Goal: Task Accomplishment & Management: Use online tool/utility

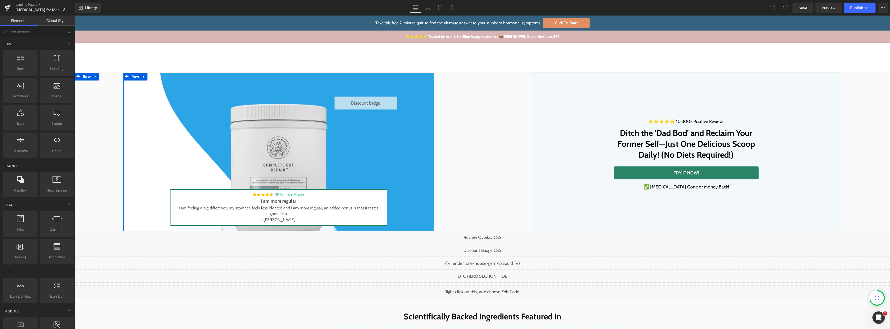
click at [370, 102] on div "Liquid" at bounding box center [366, 103] width 62 height 13
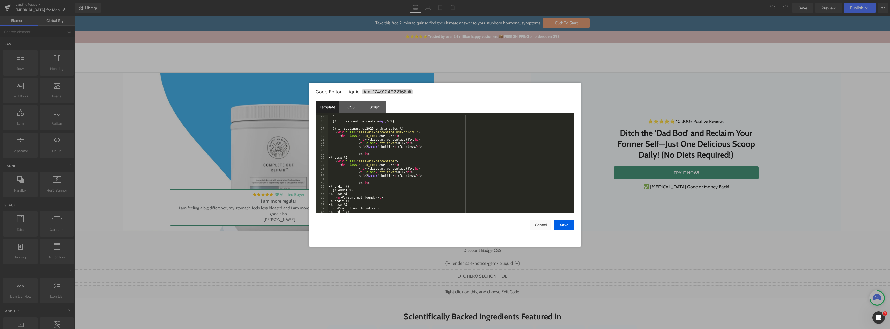
scroll to position [87, 0]
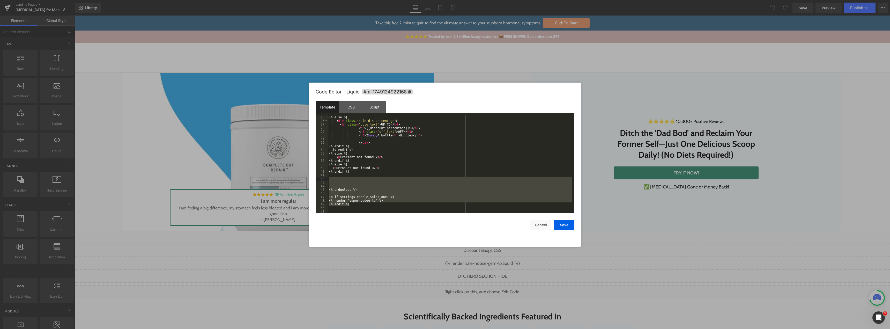
drag, startPoint x: 349, startPoint y: 204, endPoint x: 327, endPoint y: 180, distance: 32.4
click at [327, 180] on pre "25 26 27 28 29 30 31 32 33 34 35 36 37 38 39 40 41 42 43 44 45 46 47 48 49 50 5…" at bounding box center [445, 164] width 259 height 98
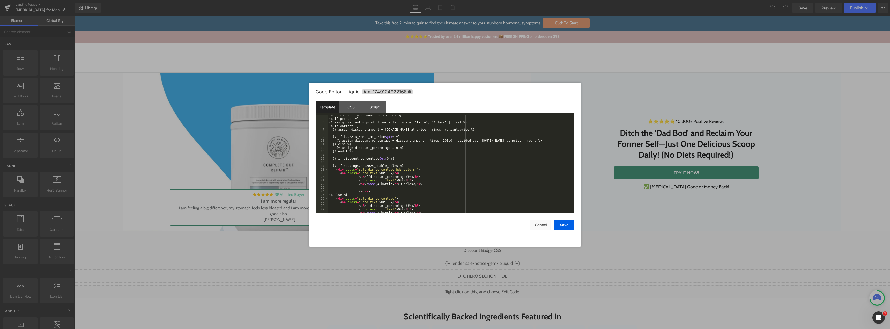
scroll to position [0, 0]
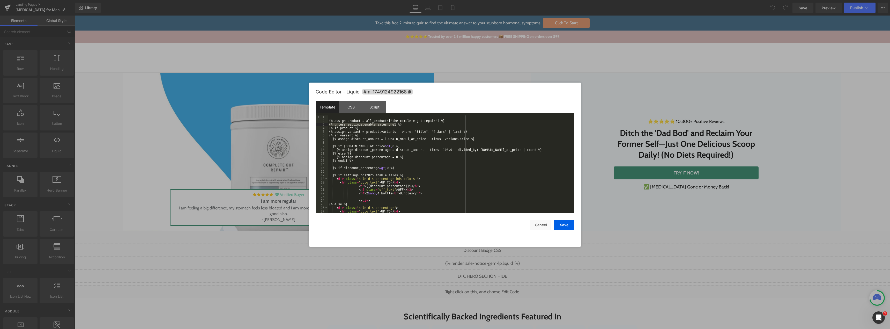
drag, startPoint x: 398, startPoint y: 125, endPoint x: 328, endPoint y: 124, distance: 70.4
click at [328, 124] on pre "1 2 3 4 5 6 7 8 9 10 11 12 13 14 15 16 17 18 19 20 21 22 23 24 25 26 27 28 {% a…" at bounding box center [445, 164] width 259 height 98
click at [535, 223] on button "Cancel" at bounding box center [541, 225] width 21 height 10
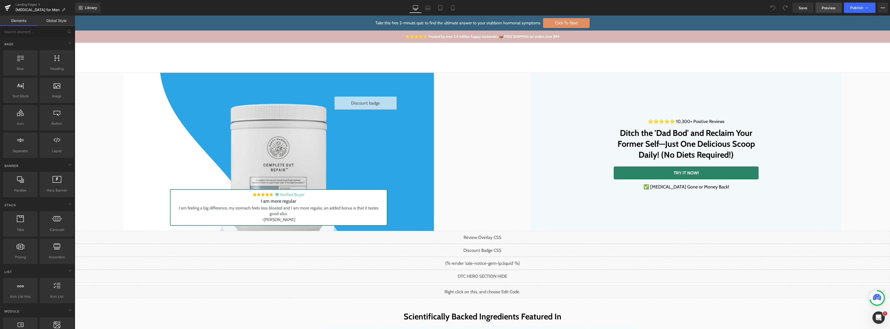
click at [824, 10] on span "Preview" at bounding box center [829, 7] width 14 height 5
click at [591, 50] on div "Shop Shop Improve Gut Health Hormone Balance Detoxification Anti Ageing & Beaut…" at bounding box center [482, 58] width 815 height 30
click at [824, 9] on span "Preview" at bounding box center [829, 7] width 14 height 5
click at [833, 5] on span "Preview" at bounding box center [829, 7] width 14 height 5
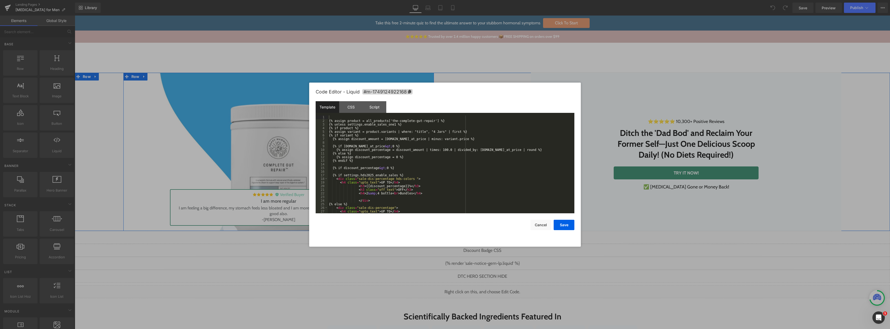
click at [370, 100] on div "Liquid" at bounding box center [366, 103] width 62 height 13
click at [543, 227] on button "Cancel" at bounding box center [541, 225] width 21 height 10
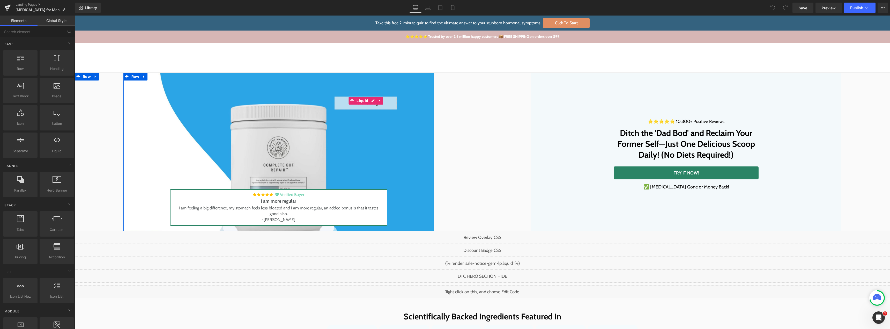
click at [371, 102] on div "Liquid" at bounding box center [366, 103] width 62 height 13
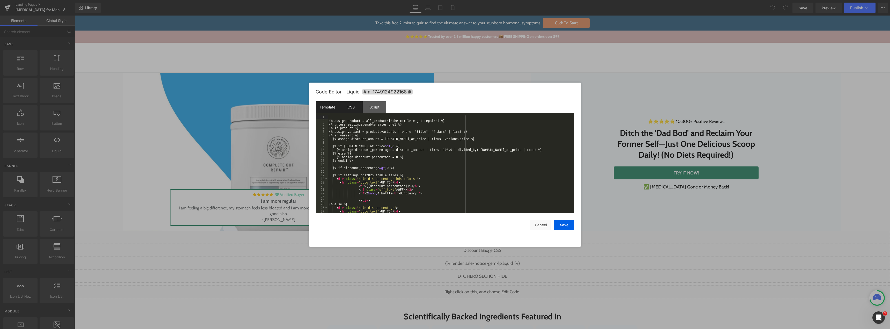
click at [344, 108] on div "CSS" at bounding box center [351, 107] width 24 height 12
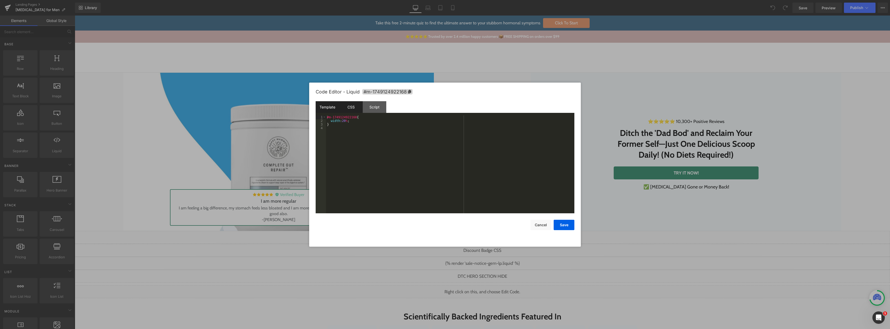
click at [332, 109] on div "Template" at bounding box center [328, 107] width 24 height 12
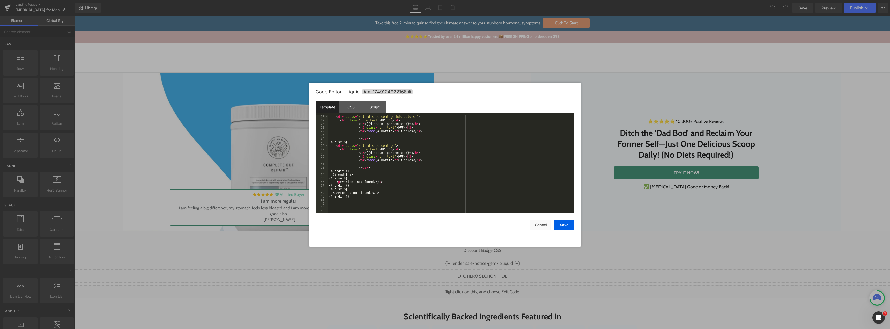
scroll to position [87, 0]
click at [538, 224] on button "Cancel" at bounding box center [541, 225] width 21 height 10
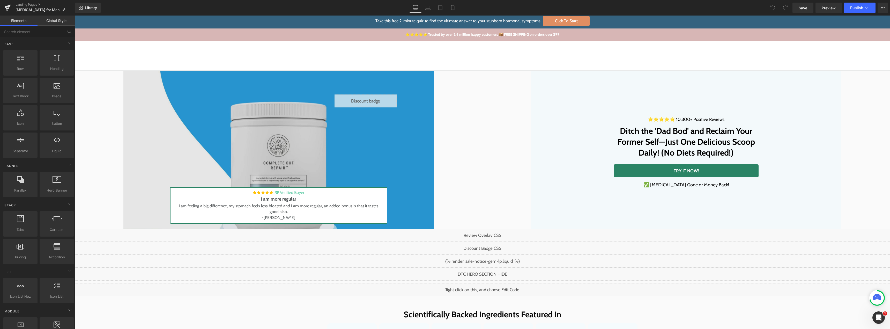
scroll to position [0, 0]
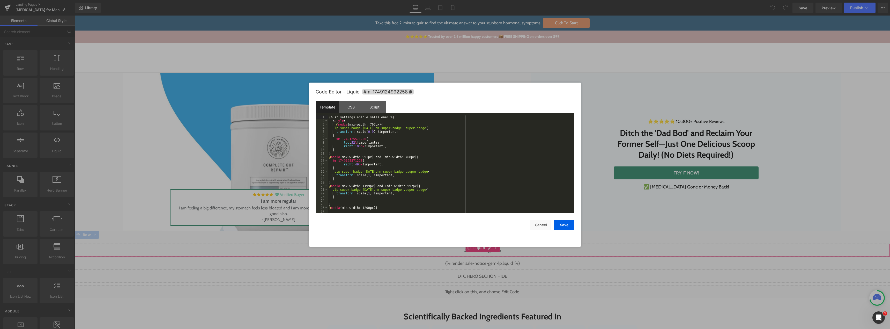
click at [487, 248] on div "Liquid" at bounding box center [482, 250] width 815 height 13
click at [347, 107] on div "CSS" at bounding box center [351, 107] width 24 height 12
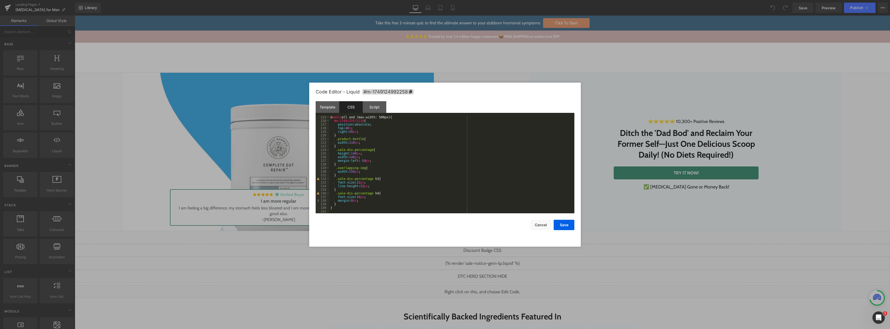
scroll to position [413, 0]
click at [328, 105] on div "Template" at bounding box center [328, 107] width 24 height 12
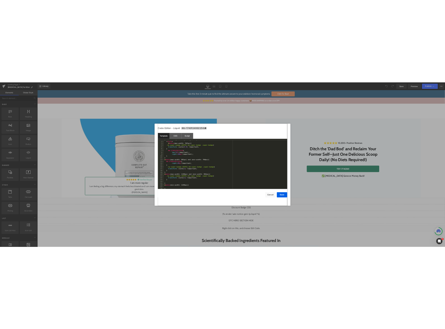
scroll to position [0, 0]
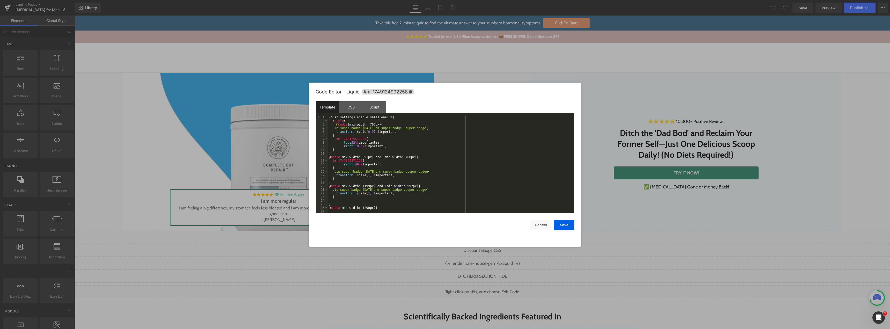
click at [378, 158] on div "{% if settings.enable_sales_one1 %} < style > @ media (max-width: 767px) { .lp-…" at bounding box center [450, 167] width 245 height 105
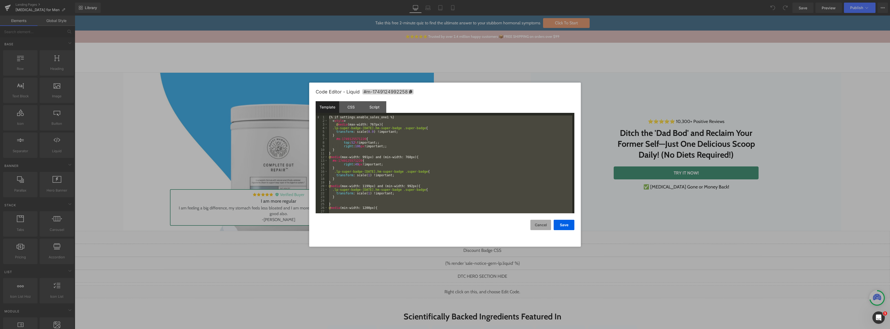
click at [535, 221] on button "Cancel" at bounding box center [541, 225] width 21 height 10
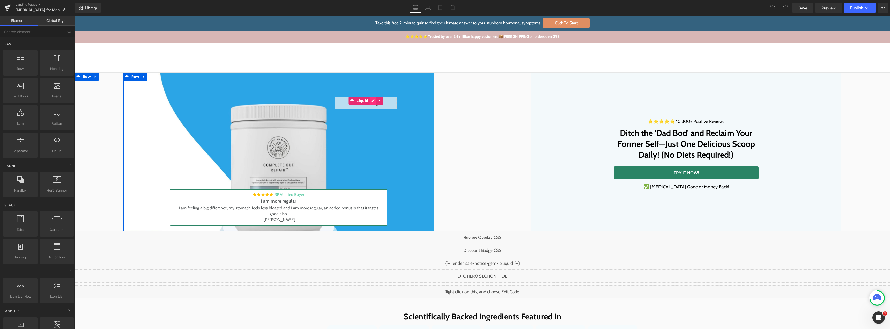
click at [369, 101] on div "Liquid" at bounding box center [366, 103] width 62 height 13
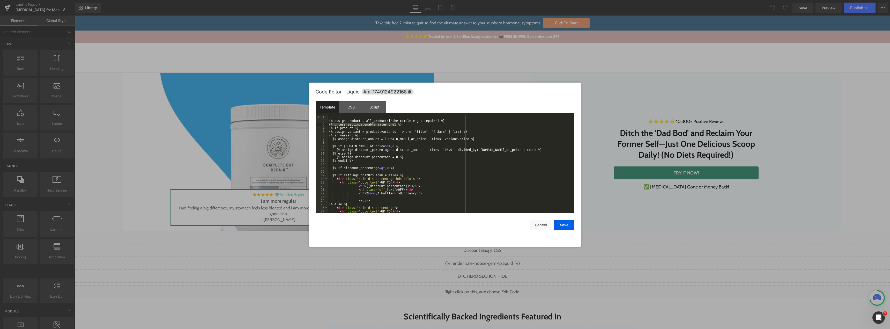
drag, startPoint x: 371, startPoint y: 124, endPoint x: 319, endPoint y: 125, distance: 51.2
click at [319, 125] on pre "1 2 3 4 5 6 7 8 9 10 11 12 13 14 15 16 17 18 19 20 21 22 23 24 25 26 27 28 {% a…" at bounding box center [445, 164] width 259 height 98
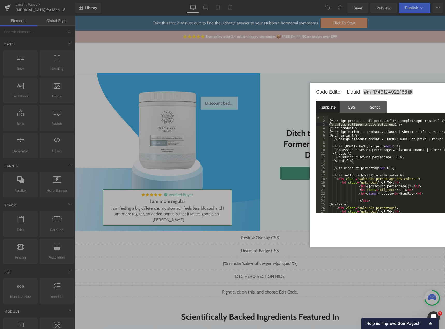
click at [229, 170] on div at bounding box center [222, 164] width 445 height 329
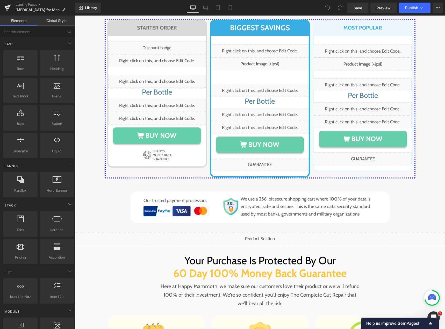
scroll to position [2686, 0]
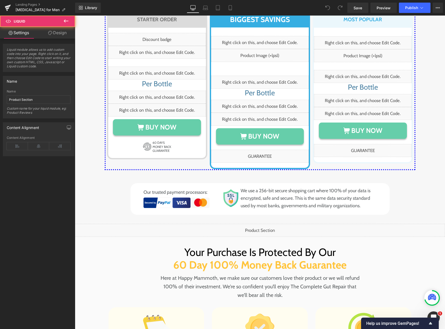
click at [259, 224] on div "Liquid" at bounding box center [260, 230] width 370 height 13
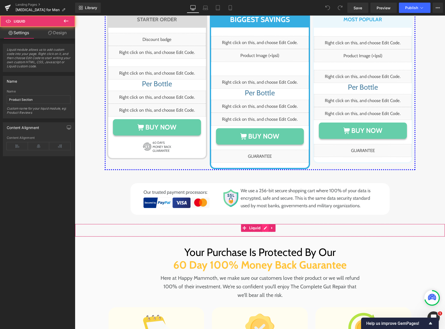
click at [262, 224] on div "Liquid" at bounding box center [260, 230] width 370 height 13
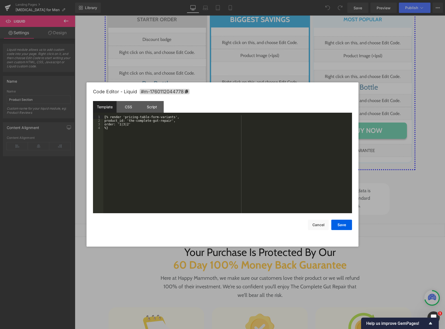
click at [130, 143] on div "{% render 'pricing-table-form-variants', product_id: 'the-complete-gut-repair',…" at bounding box center [227, 167] width 248 height 105
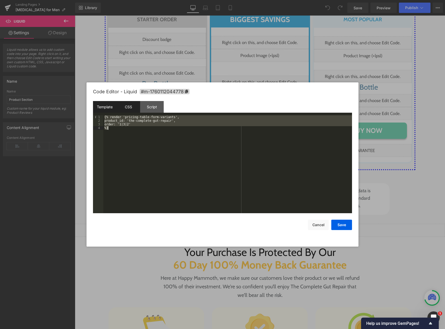
click at [128, 111] on div "CSS" at bounding box center [128, 107] width 24 height 12
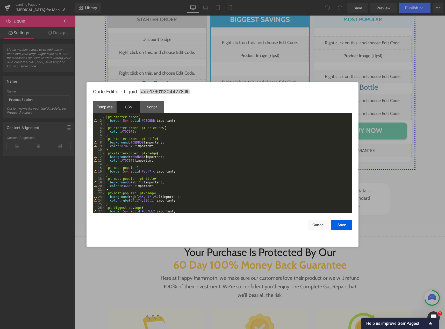
click at [159, 155] on div ".pt-starter-order { border : 5 px solid #DBDBDB !important; } .pt-starter-order…" at bounding box center [227, 167] width 245 height 105
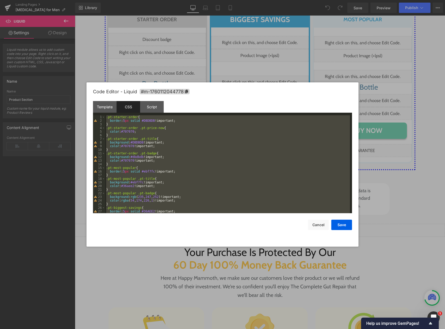
click at [366, 35] on div at bounding box center [222, 164] width 445 height 329
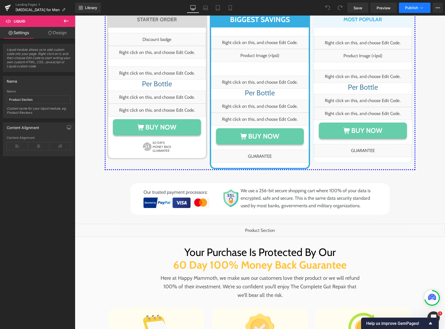
click at [424, 8] on button "Publish" at bounding box center [415, 8] width 32 height 10
click at [433, 6] on button "View Live Page View with current Template Save Template to Library Schedule Pub…" at bounding box center [437, 8] width 10 height 10
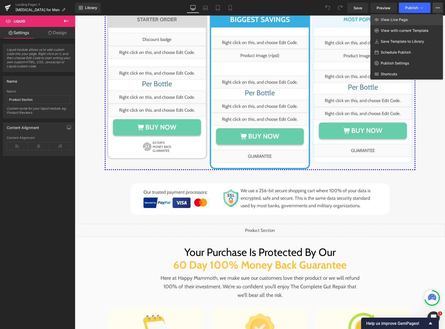
click at [391, 19] on span "View Live Page" at bounding box center [393, 19] width 27 height 5
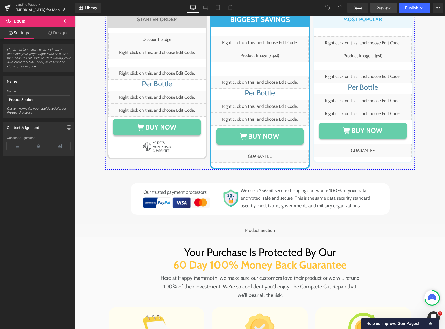
click at [384, 8] on span "Preview" at bounding box center [383, 7] width 14 height 5
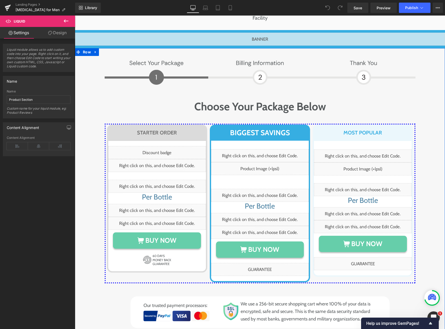
scroll to position [2556, 0]
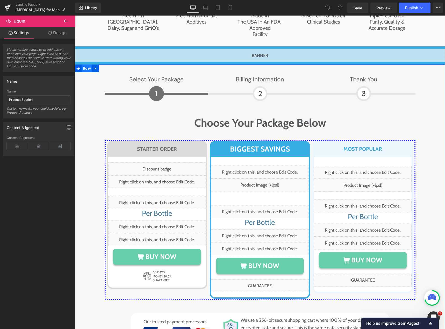
click at [84, 64] on span "Row" at bounding box center [87, 68] width 11 height 8
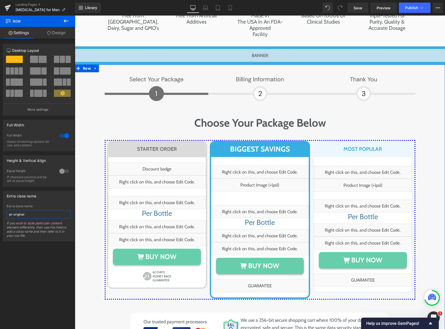
click at [27, 215] on input "pt-original" at bounding box center [39, 214] width 64 height 9
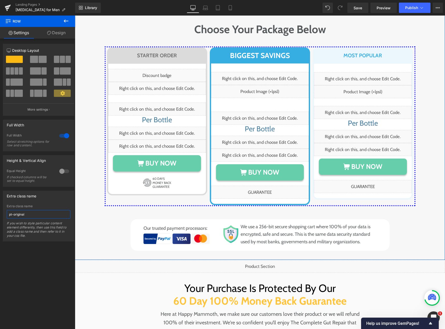
scroll to position [2660, 0]
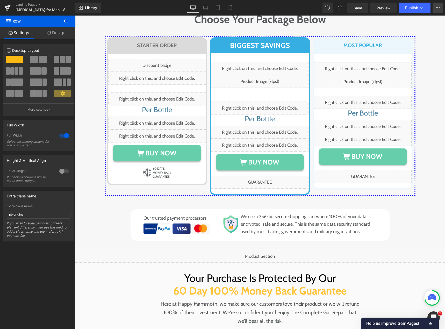
click at [436, 9] on icon at bounding box center [437, 8] width 4 height 4
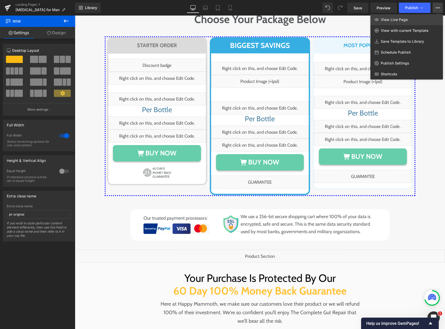
click at [412, 21] on link "View Live Page" at bounding box center [406, 19] width 72 height 11
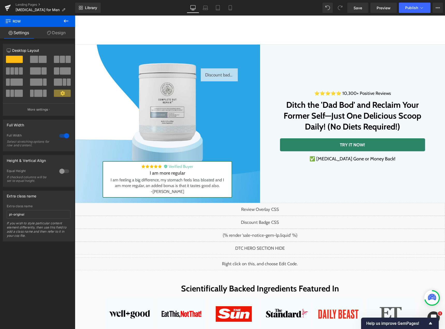
scroll to position [0, 0]
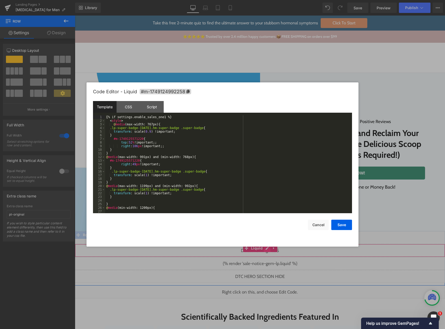
click at [265, 247] on div "Liquid" at bounding box center [260, 250] width 370 height 13
click at [203, 154] on div "{% if settings.enable_sales_one1 %} < style > @ media (max-width: 767px) { .lp-…" at bounding box center [227, 167] width 245 height 105
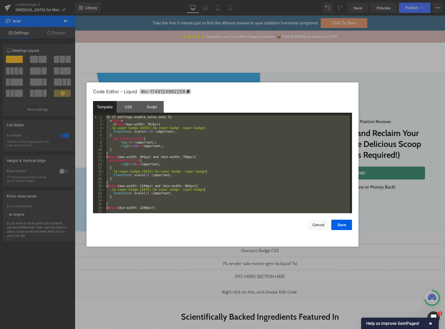
click at [310, 75] on div at bounding box center [222, 164] width 445 height 329
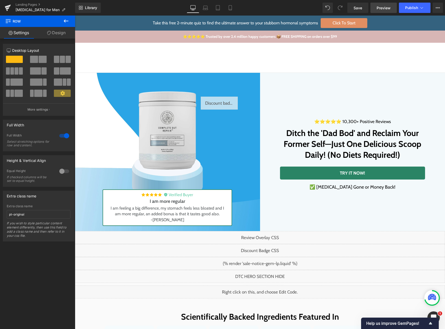
click at [382, 8] on span "Preview" at bounding box center [383, 7] width 14 height 5
click at [377, 9] on span "Preview" at bounding box center [383, 7] width 14 height 5
click at [376, 6] on link "Preview" at bounding box center [383, 8] width 26 height 10
click at [437, 5] on button "View Live Page View with current Template Save Template to Library Schedule Pub…" at bounding box center [437, 8] width 10 height 10
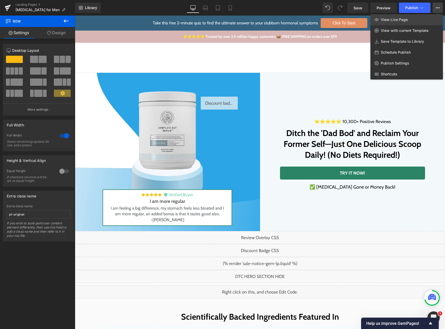
click at [423, 20] on link "View Live Page" at bounding box center [406, 19] width 72 height 11
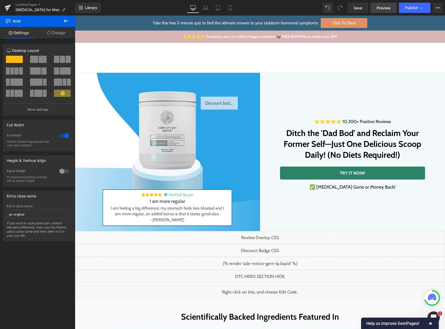
click at [386, 5] on span "Preview" at bounding box center [383, 7] width 14 height 5
click at [378, 8] on span "Preview" at bounding box center [383, 7] width 14 height 5
